Goal: Find specific page/section: Find specific page/section

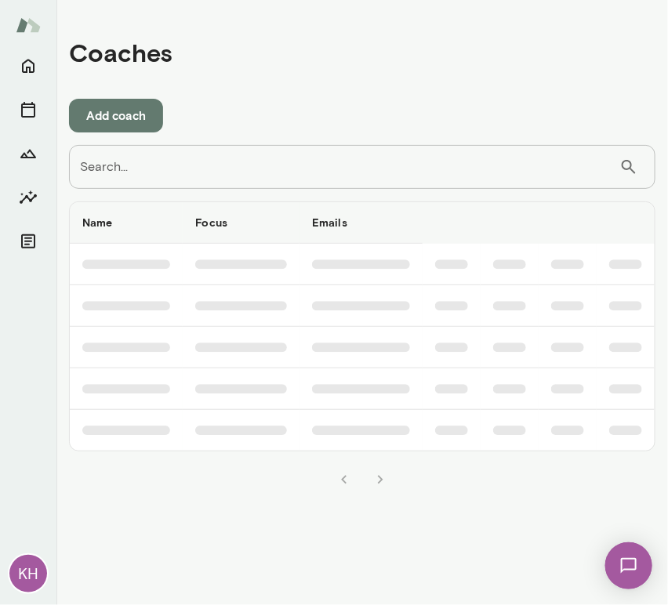
click at [127, 171] on input "Search..." at bounding box center [344, 167] width 550 height 44
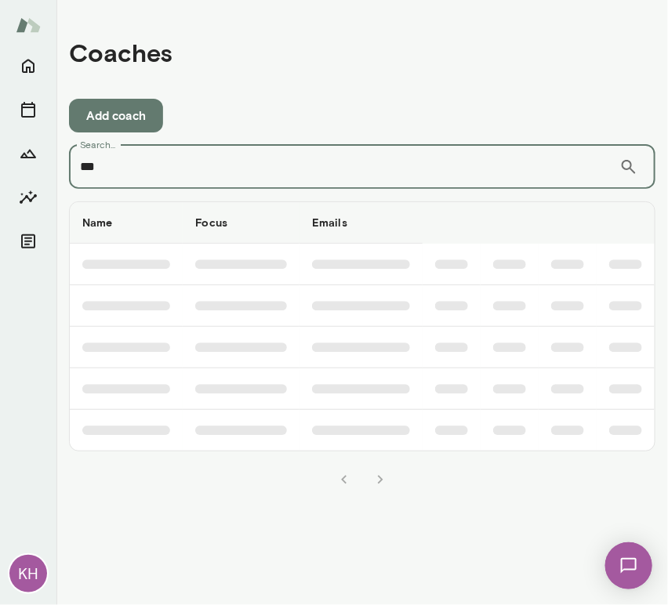
type input "***"
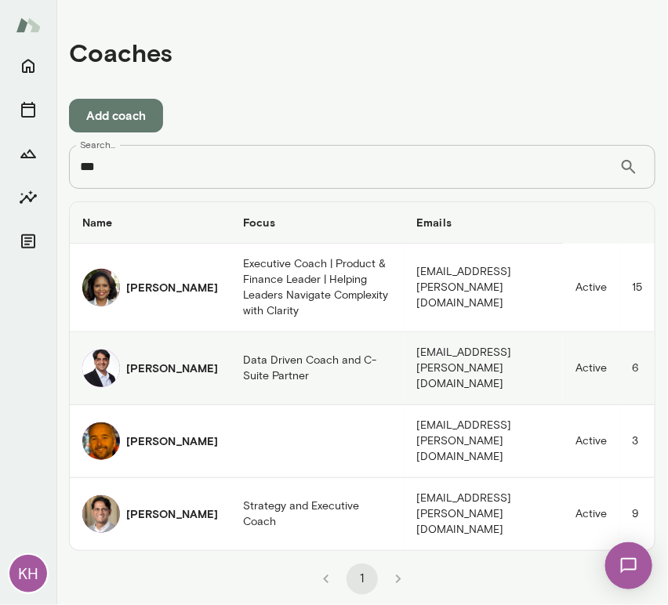
click at [96, 350] on img "coaches table" at bounding box center [101, 369] width 38 height 38
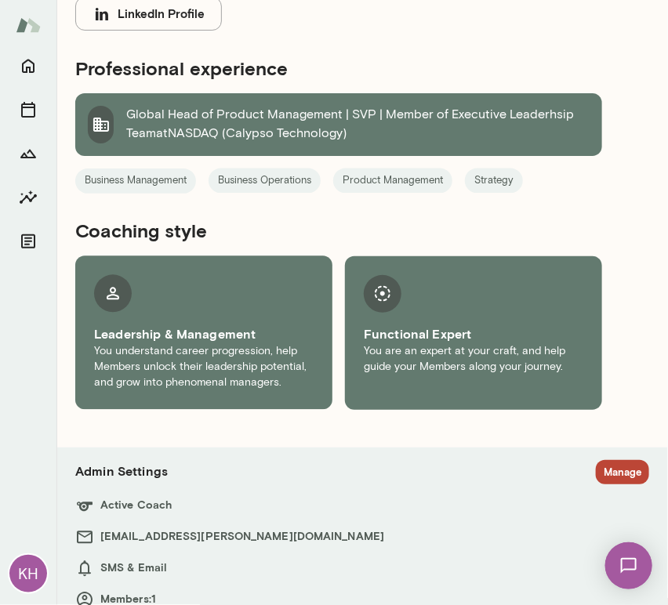
scroll to position [874, 0]
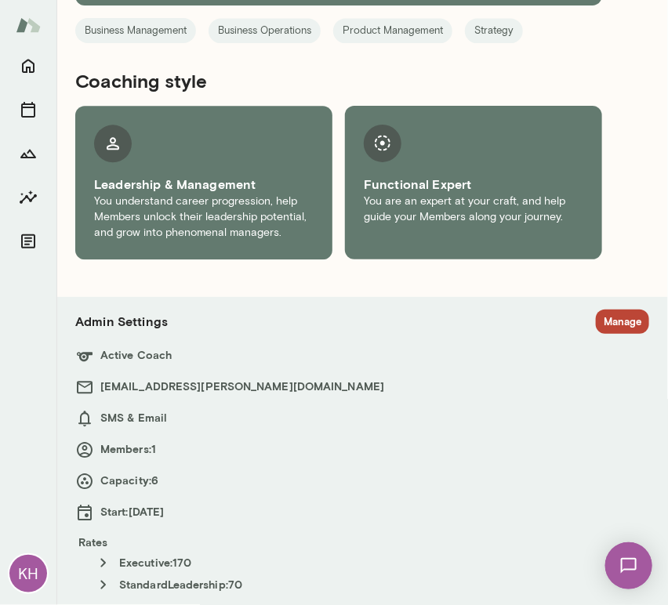
click at [604, 381] on h6 "[EMAIL_ADDRESS][PERSON_NAME][DOMAIN_NAME]" at bounding box center [362, 387] width 574 height 19
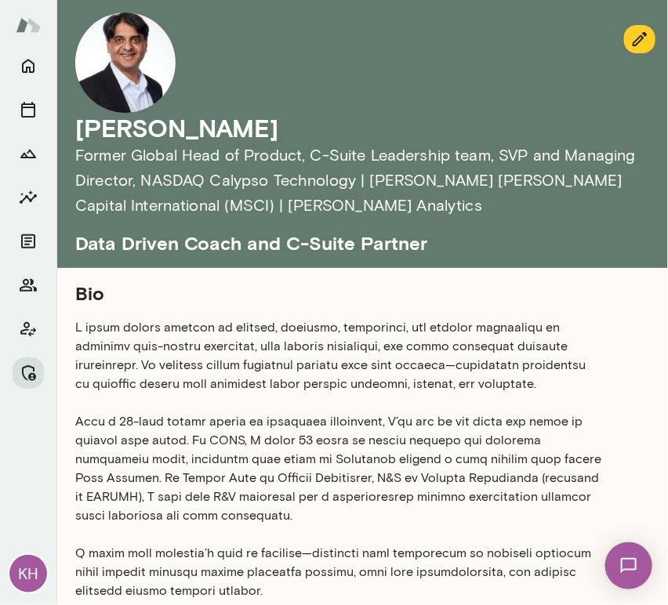
scroll to position [874, 0]
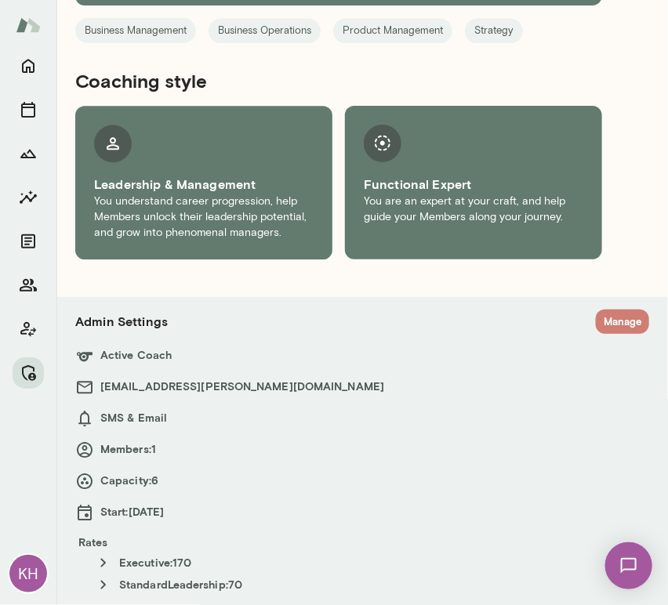
click at [596, 320] on button "Manage" at bounding box center [622, 322] width 53 height 24
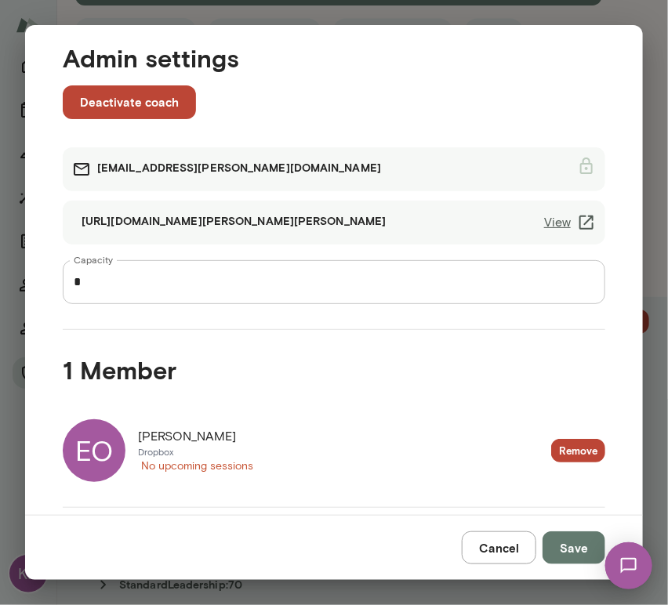
scroll to position [0, 0]
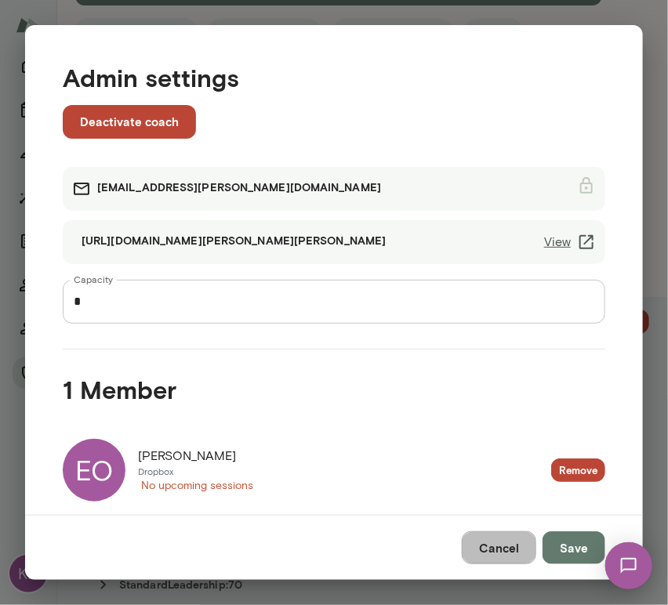
click at [500, 543] on button "Cancel" at bounding box center [499, 548] width 74 height 33
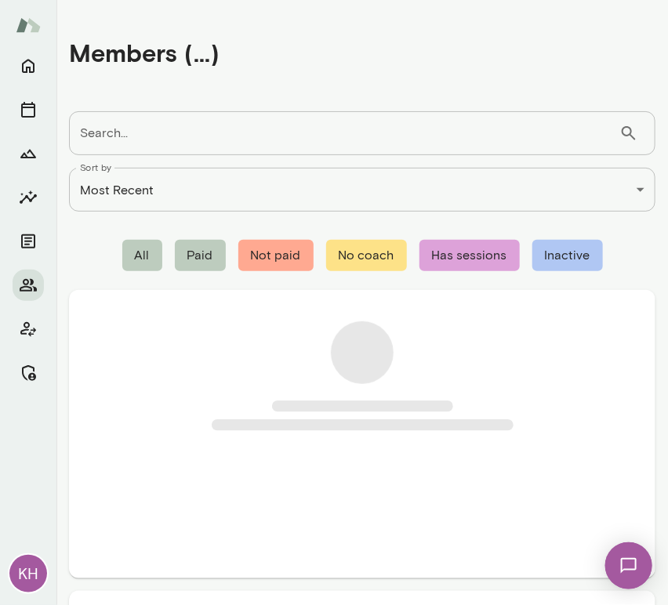
click at [131, 138] on input "Search..." at bounding box center [344, 133] width 550 height 44
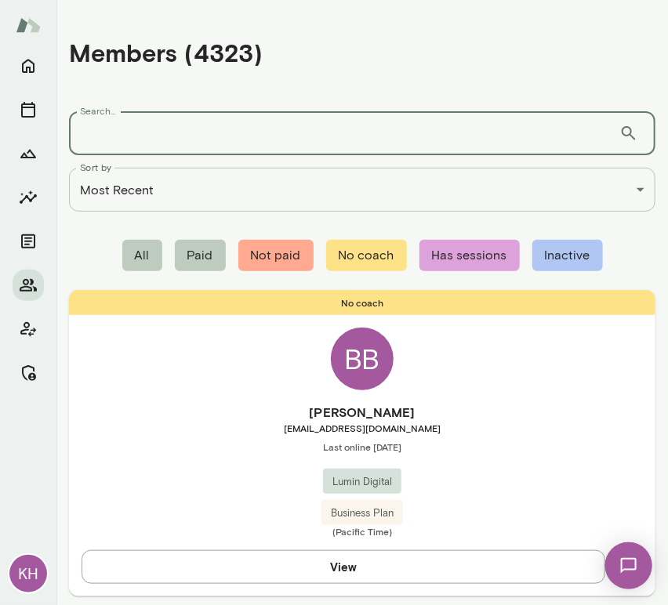
paste input "**********"
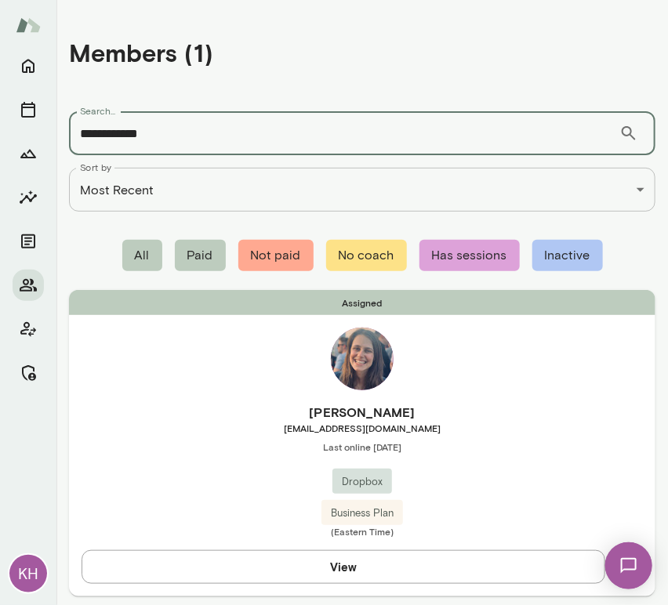
type input "**********"
click at [149, 400] on div "Assigned Mila Richman mila@dropbox.com Last online August 28 Dropbox Business P…" at bounding box center [362, 443] width 586 height 306
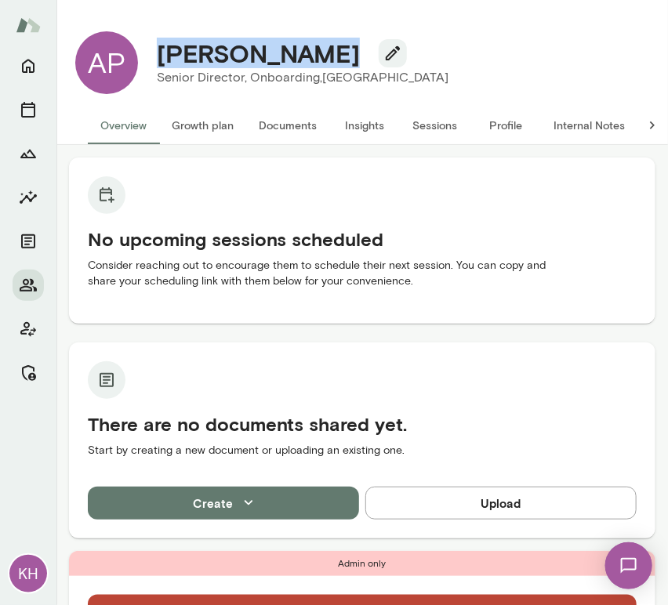
drag, startPoint x: 317, startPoint y: 65, endPoint x: 157, endPoint y: 63, distance: 160.0
click at [157, 63] on h4 "[PERSON_NAME]" at bounding box center [258, 53] width 203 height 30
copy h4 "[PERSON_NAME]"
